Goal: Transaction & Acquisition: Download file/media

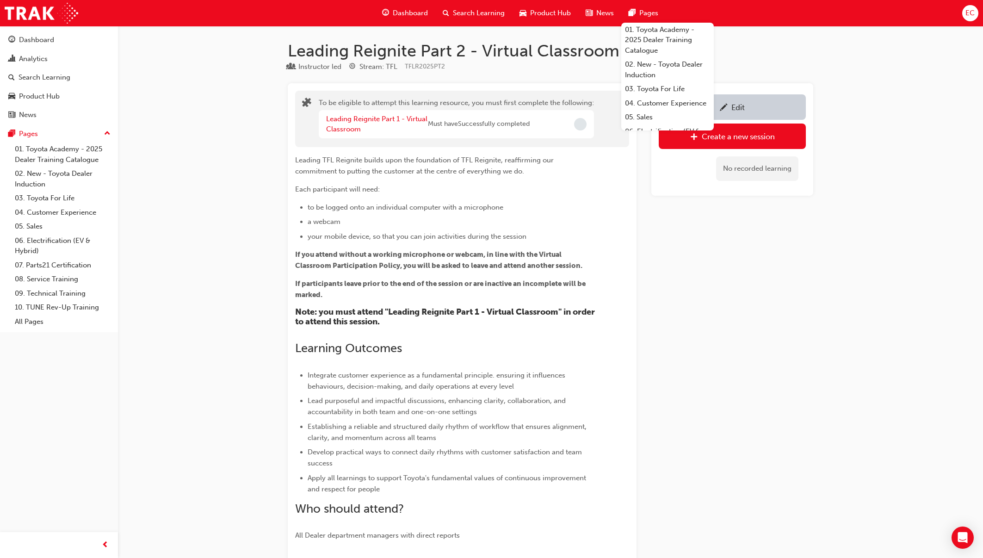
scroll to position [244, 0]
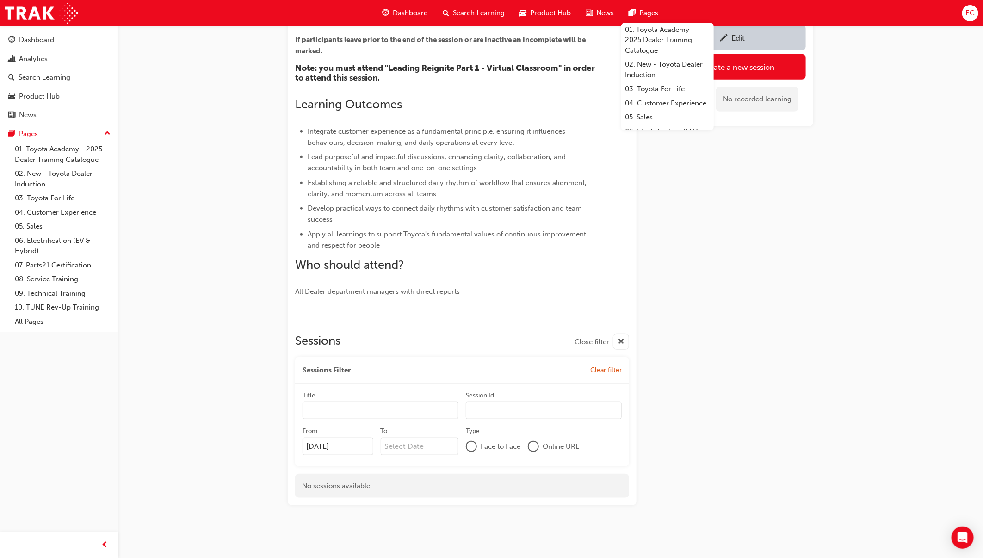
click at [35, 38] on div "Dashboard" at bounding box center [36, 40] width 35 height 11
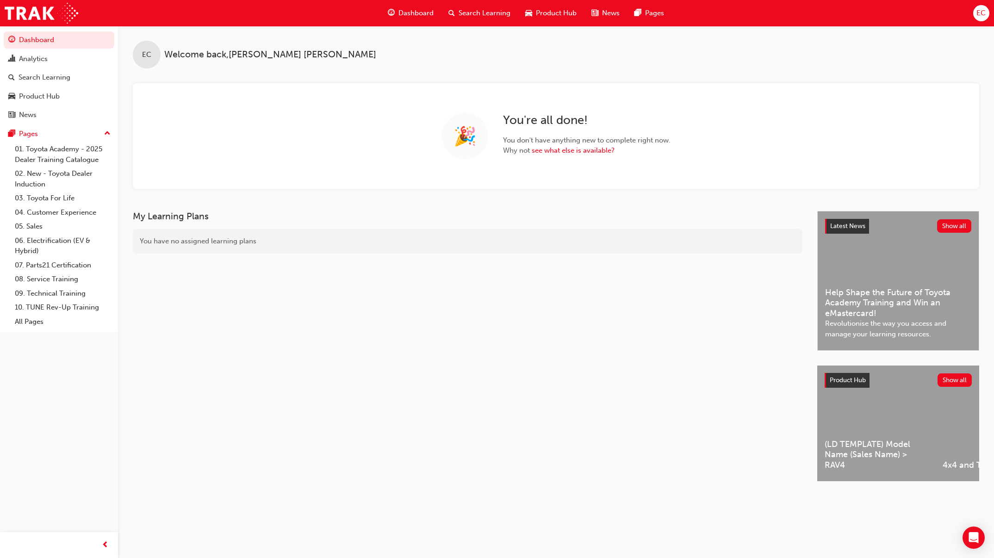
click at [465, 6] on div "Search Learning" at bounding box center [479, 13] width 77 height 19
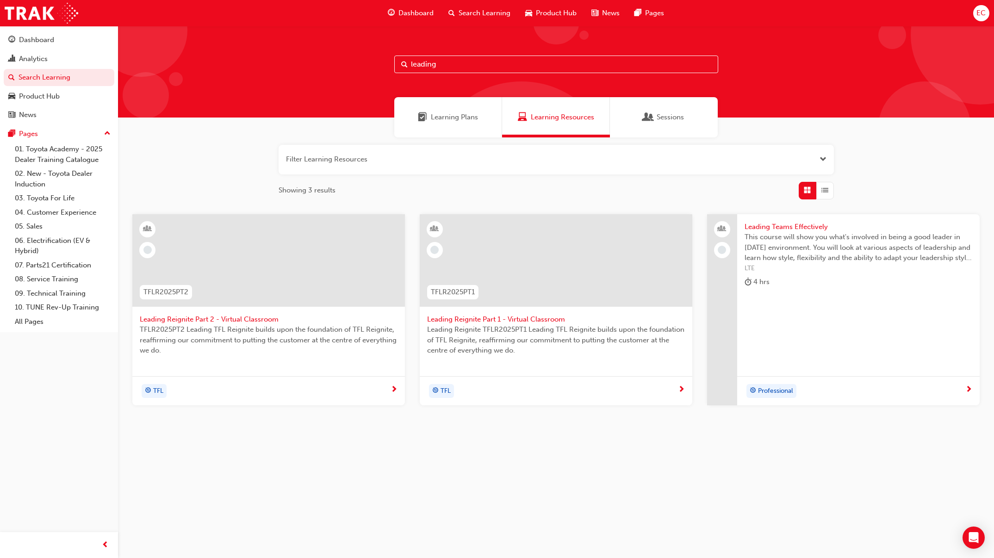
click at [979, 8] on span "EC" at bounding box center [980, 13] width 9 height 11
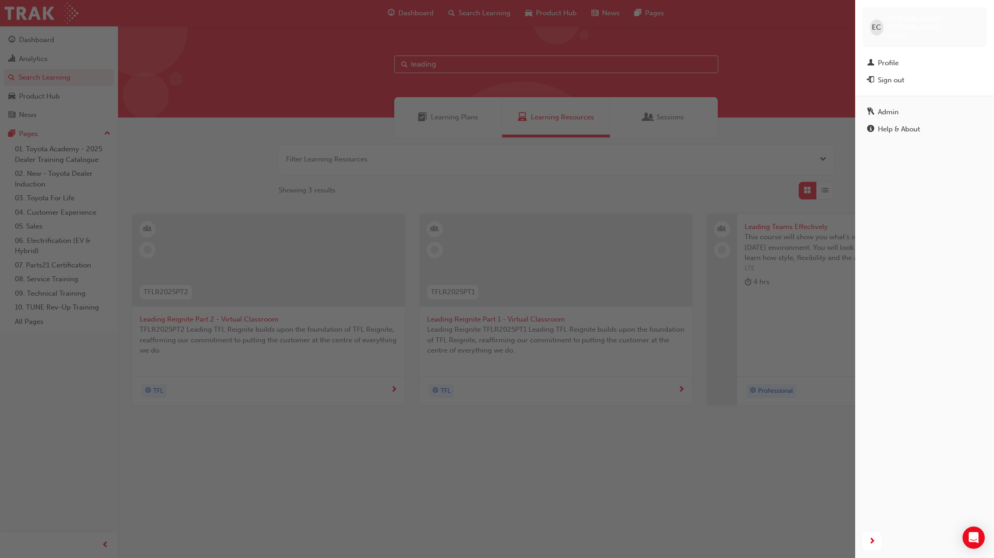
click at [756, 18] on div "button" at bounding box center [427, 279] width 855 height 558
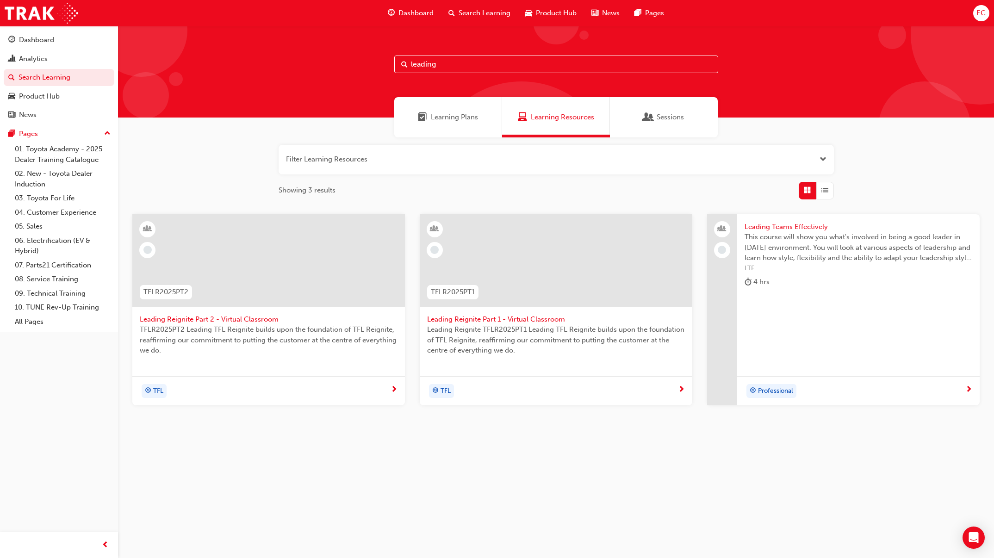
click at [53, 45] on div "Dashboard" at bounding box center [36, 40] width 35 height 11
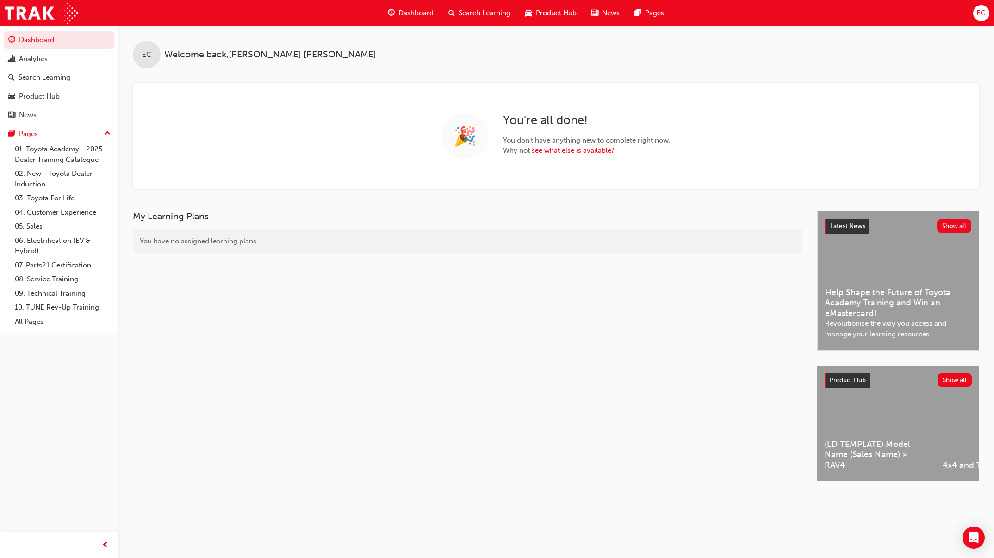
click at [44, 71] on link "Search Learning" at bounding box center [59, 77] width 111 height 17
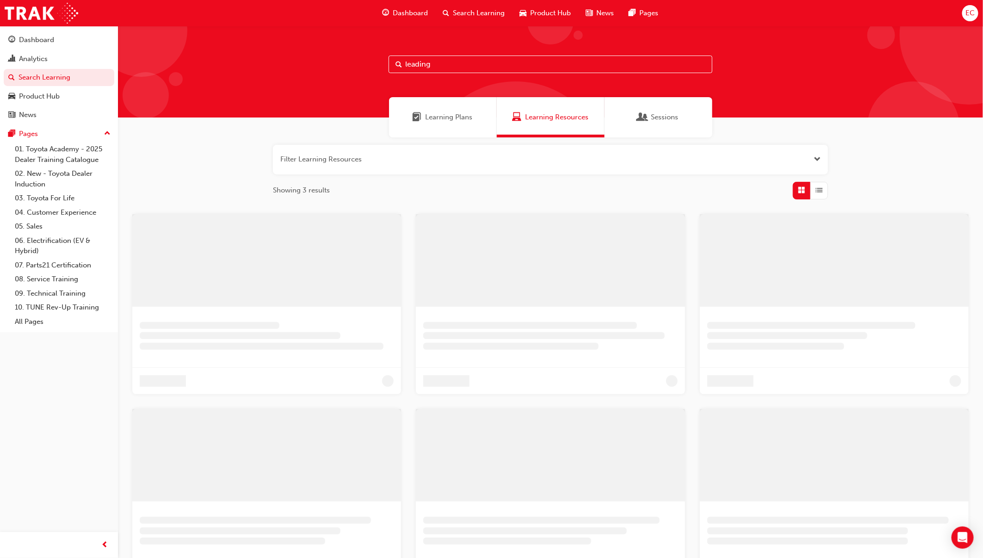
click at [45, 56] on div "Analytics" at bounding box center [33, 59] width 29 height 11
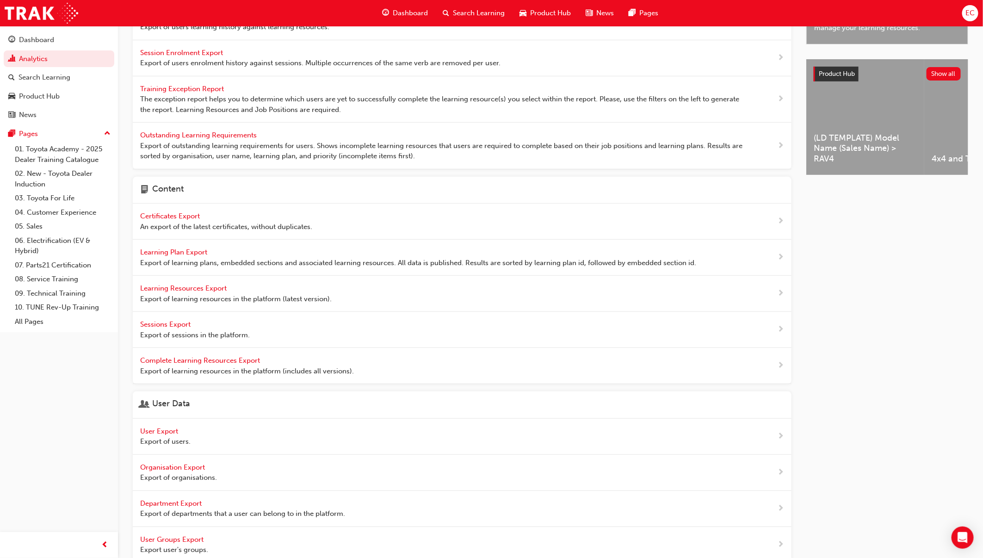
scroll to position [184, 0]
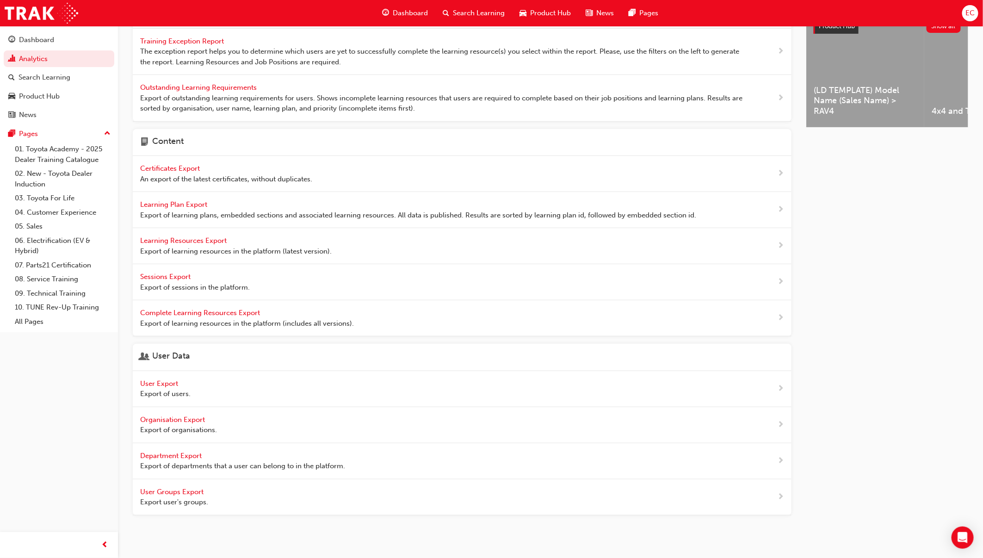
click at [157, 383] on span "User Export" at bounding box center [160, 383] width 40 height 8
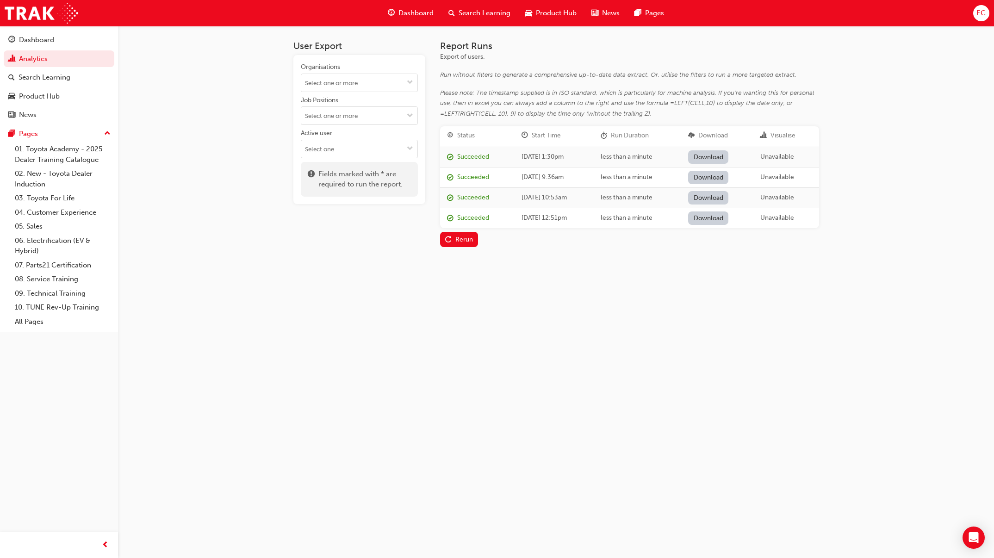
click at [405, 148] on button "Active user" at bounding box center [410, 149] width 15 height 18
click at [405, 148] on button "Active user Active users Inactive users" at bounding box center [410, 149] width 15 height 18
click at [399, 86] on input "Organisations" at bounding box center [359, 83] width 116 height 18
type input "g"
click at [244, 68] on div "User Export Organisations [GEOGRAPHIC_DATA] Toyota - [GEOGRAPHIC_DATA][PERSON_N…" at bounding box center [497, 279] width 994 height 558
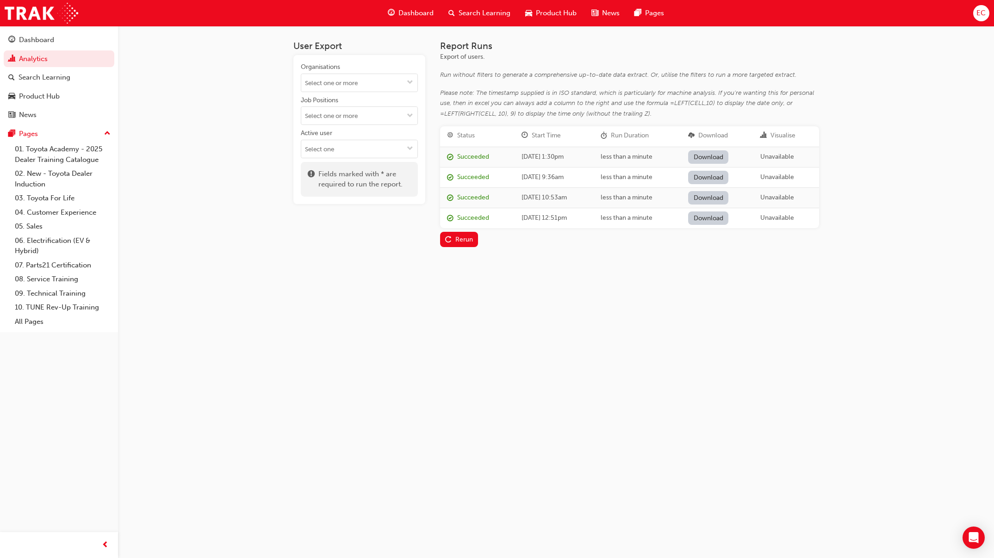
click at [368, 112] on input "Job Positions" at bounding box center [359, 116] width 116 height 18
click at [401, 78] on input "Organisations" at bounding box center [359, 83] width 116 height 18
click at [415, 78] on button "Organisations" at bounding box center [410, 83] width 15 height 18
click at [347, 148] on li "[PERSON_NAME] Toyota - [GEOGRAPHIC_DATA]" at bounding box center [359, 162] width 117 height 28
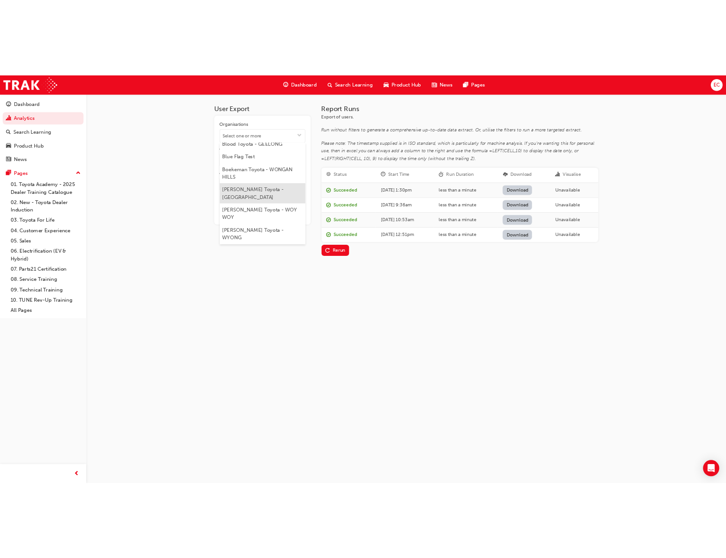
scroll to position [0, 0]
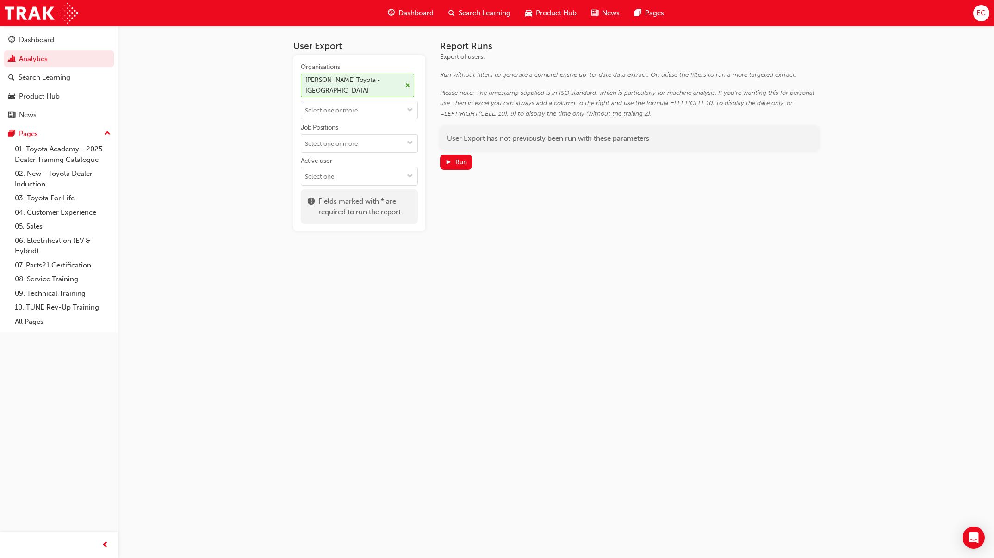
click at [214, 165] on div "User Export Organisations [PERSON_NAME] Toyota - NORTH GOSFORD Job Positions Ac…" at bounding box center [497, 279] width 994 height 558
click at [397, 112] on input "Organisations [PERSON_NAME] Toyota - [GEOGRAPHIC_DATA]" at bounding box center [359, 110] width 116 height 18
click at [816, 251] on div "User Export Organisations [PERSON_NAME] Toyota - [GEOGRAPHIC_DATA] [GEOGRAPHIC_…" at bounding box center [556, 143] width 555 height 235
click at [368, 170] on input "Active user" at bounding box center [359, 176] width 116 height 18
click at [362, 197] on li "Active users" at bounding box center [359, 195] width 117 height 18
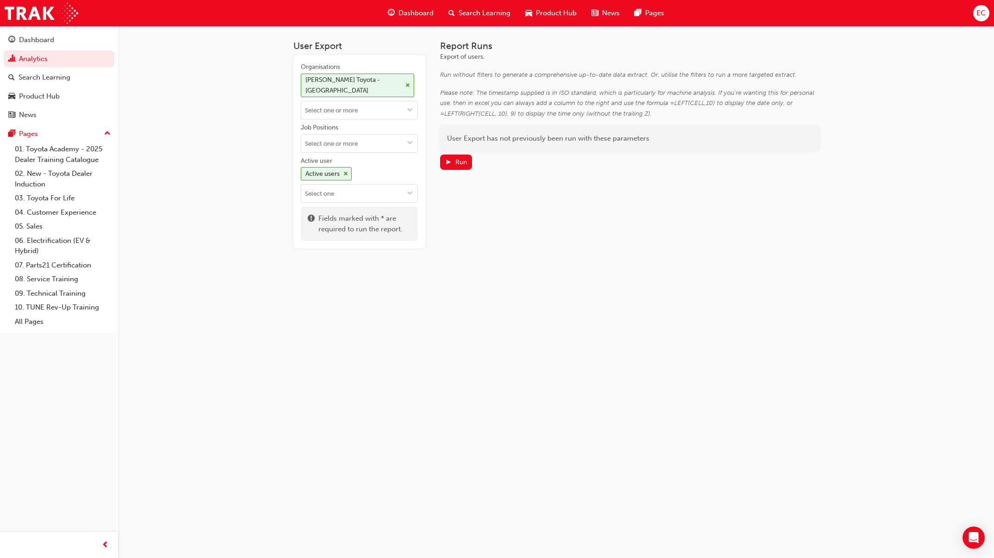
click at [439, 162] on div "User Export Organisations [PERSON_NAME] Toyota - NORTH GOSFORD Job Positions Ac…" at bounding box center [556, 137] width 526 height 223
click at [459, 162] on div "Run" at bounding box center [461, 162] width 12 height 8
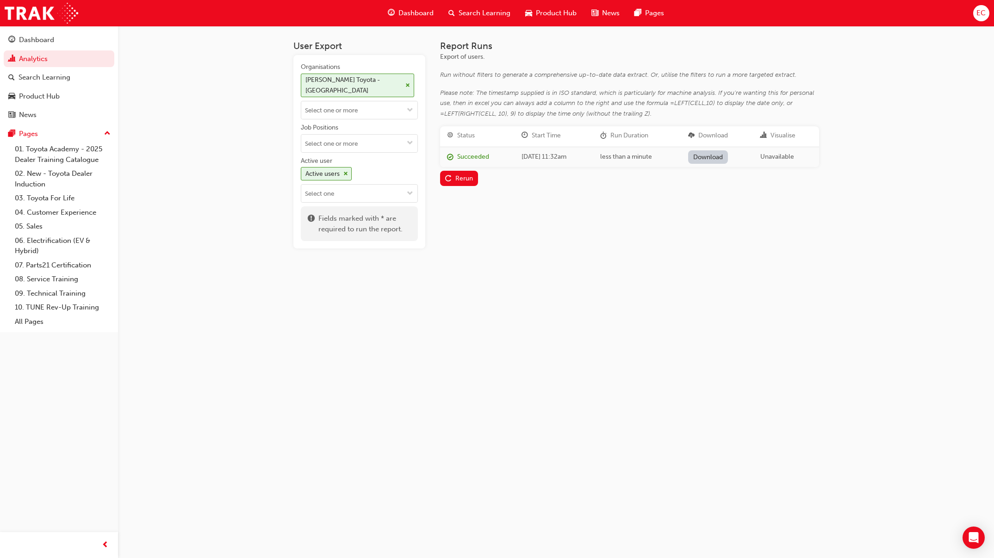
click at [715, 157] on link "Download" at bounding box center [708, 156] width 40 height 13
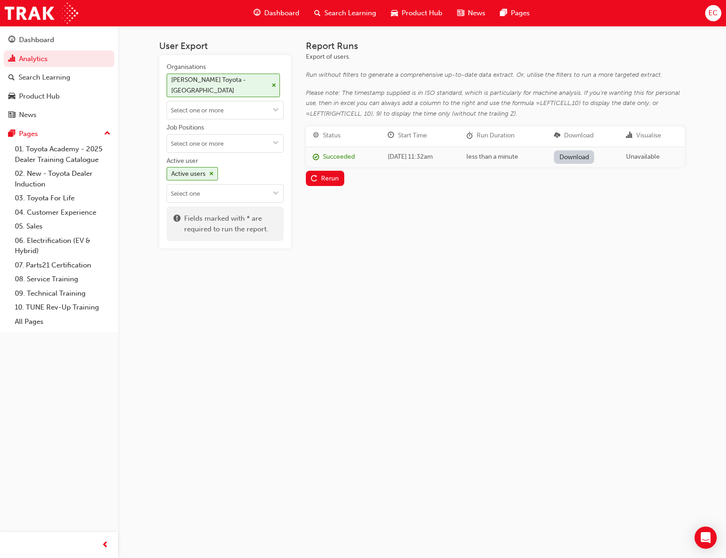
drag, startPoint x: 361, startPoint y: 368, endPoint x: 365, endPoint y: 364, distance: 5.3
click at [363, 366] on div "User Export Organisations [PERSON_NAME] Toyota - NORTH GOSFORD Job Positions Ac…" at bounding box center [363, 279] width 726 height 558
click at [277, 110] on span "down-icon" at bounding box center [276, 111] width 6 height 8
type input "[PERSON_NAME]"
click at [233, 123] on li "[PERSON_NAME] Toyota - WOY WOY" at bounding box center [225, 133] width 117 height 28
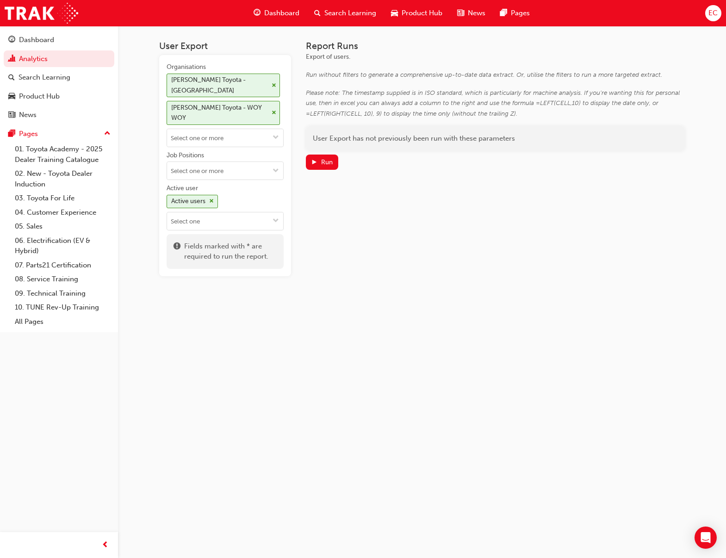
click at [229, 129] on input "Organisations [PERSON_NAME] Toyota - NORTH GOSFORD [PERSON_NAME] Toyota - WOY W…" at bounding box center [225, 138] width 116 height 18
click at [258, 147] on li "[PERSON_NAME] Toyota - WYONG" at bounding box center [225, 161] width 117 height 28
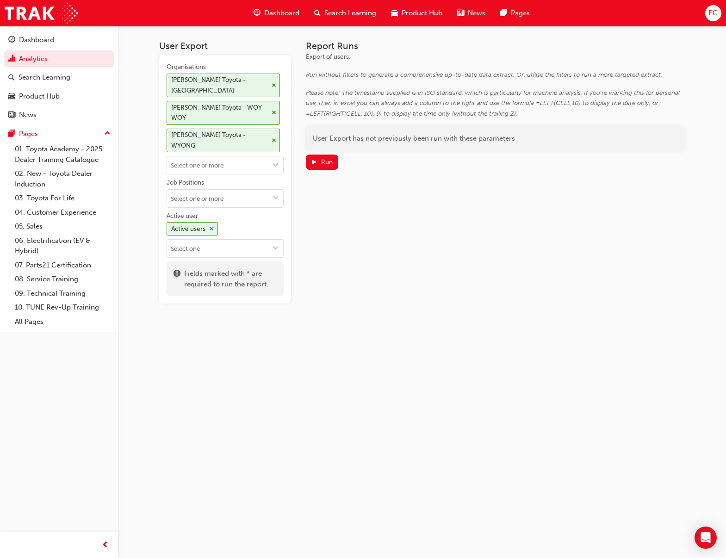
click at [277, 85] on div "[PERSON_NAME] Toyota - [GEOGRAPHIC_DATA]" at bounding box center [223, 86] width 113 height 24
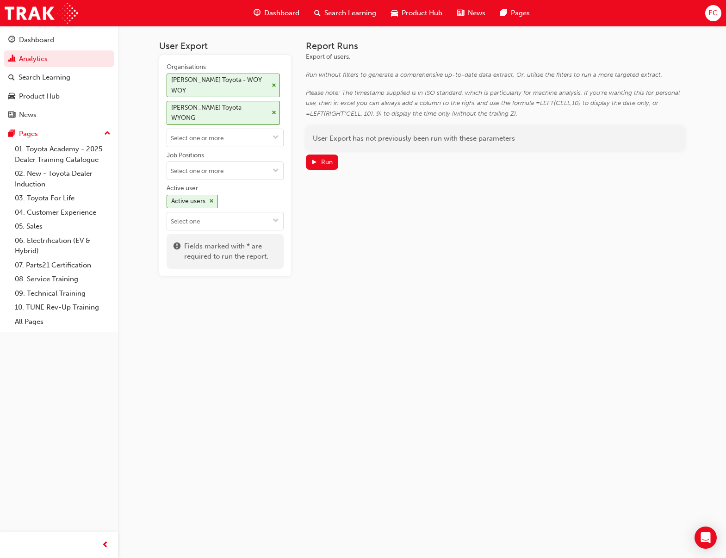
click at [320, 158] on div "Run" at bounding box center [322, 162] width 22 height 10
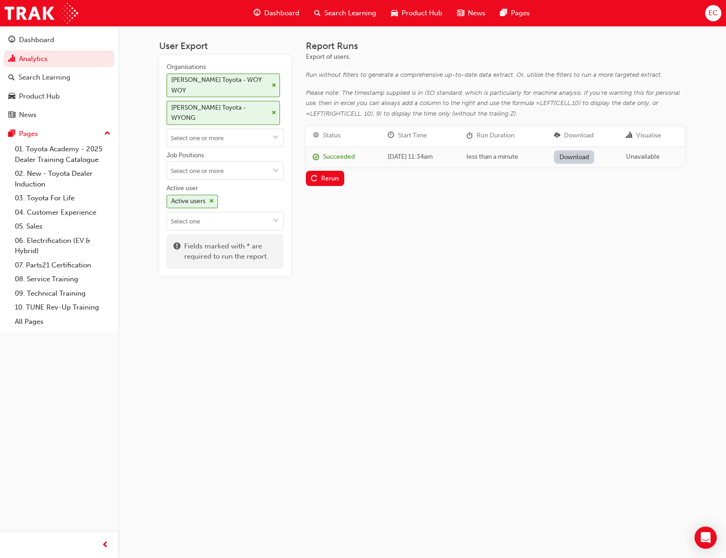
click at [536, 357] on div "User Export Organisations [PERSON_NAME] Toyota - WOY WOY [PERSON_NAME] Toyota -…" at bounding box center [363, 279] width 726 height 558
click at [594, 150] on link "Download" at bounding box center [574, 156] width 40 height 13
